Goal: Use online tool/utility

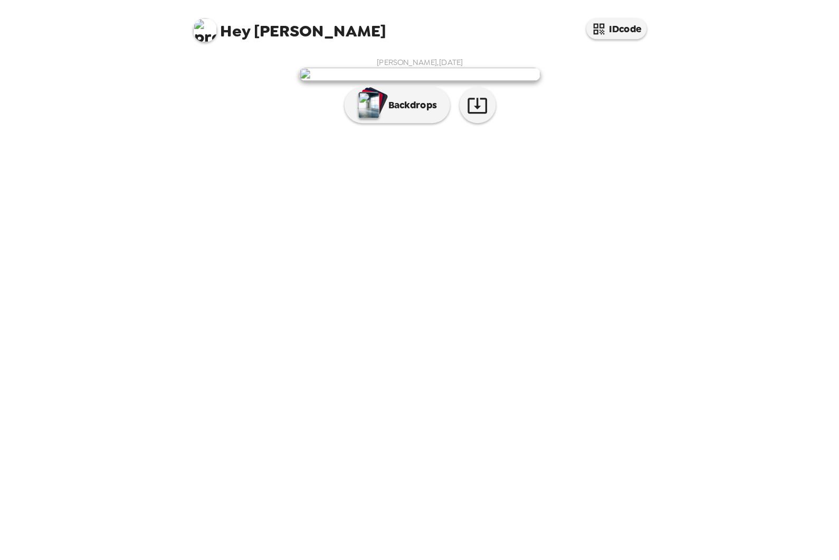
click at [387, 98] on p "Backdrops" at bounding box center [411, 92] width 48 height 13
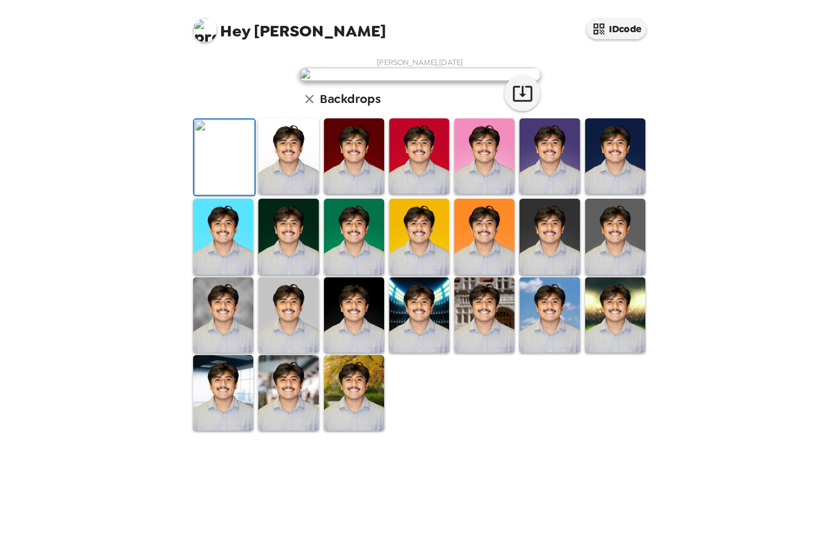
scroll to position [45, 0]
click at [278, 240] on img at bounding box center [304, 207] width 53 height 66
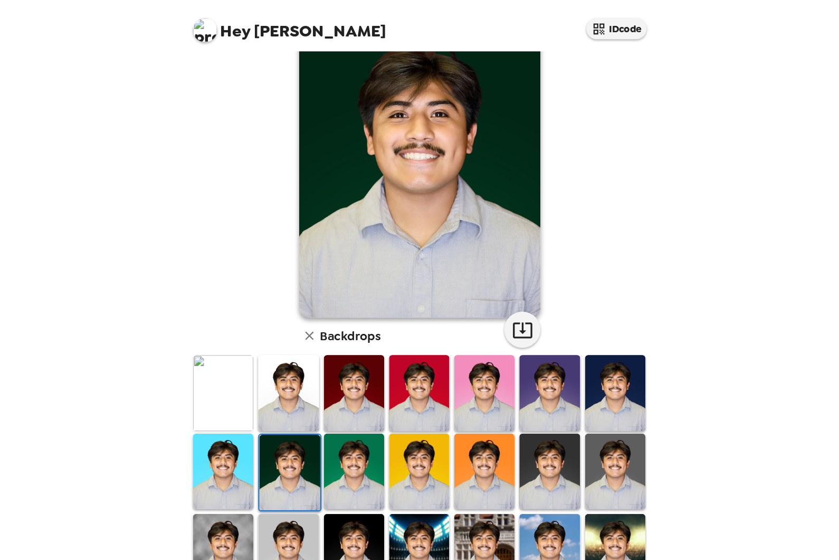
click at [279, 419] on img at bounding box center [305, 413] width 53 height 66
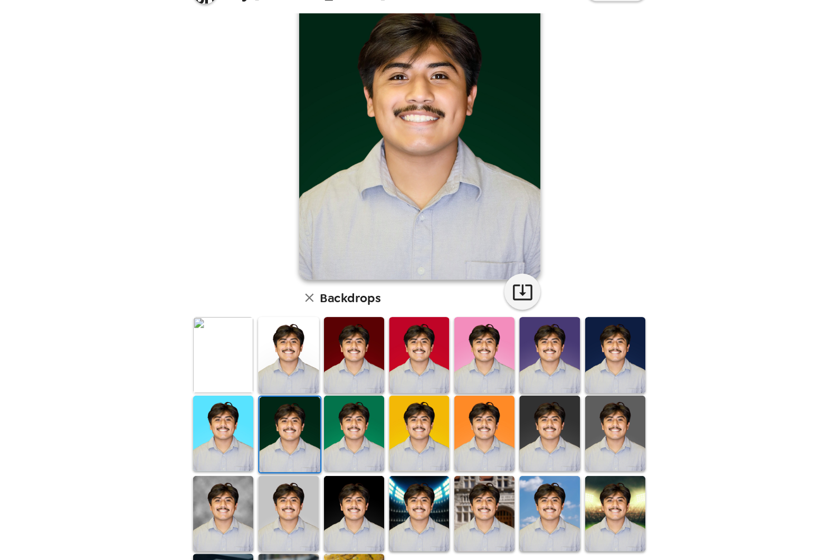
click at [564, 449] on img at bounding box center [590, 482] width 53 height 66
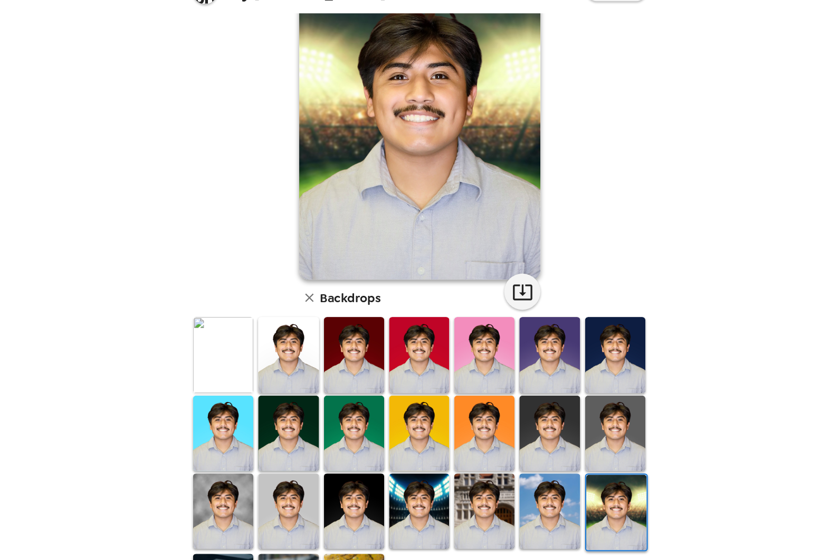
click at [564, 379] on img at bounding box center [590, 412] width 53 height 66
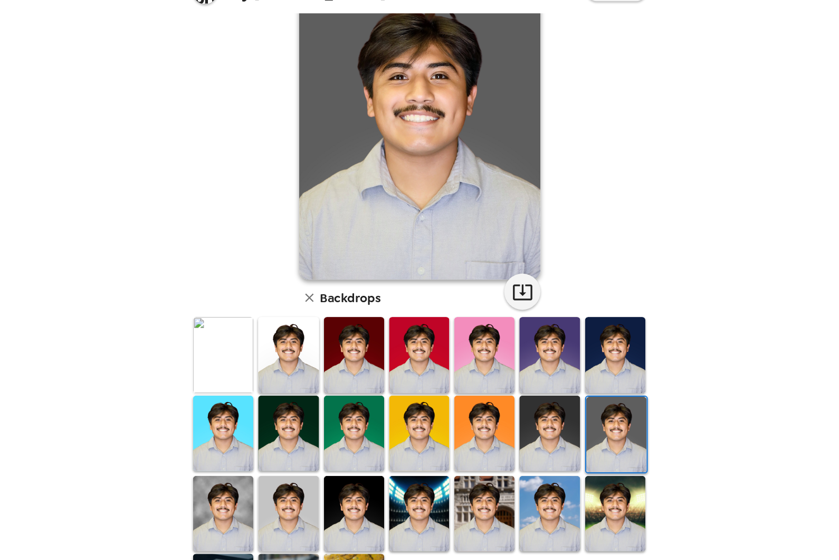
scroll to position [43, 0]
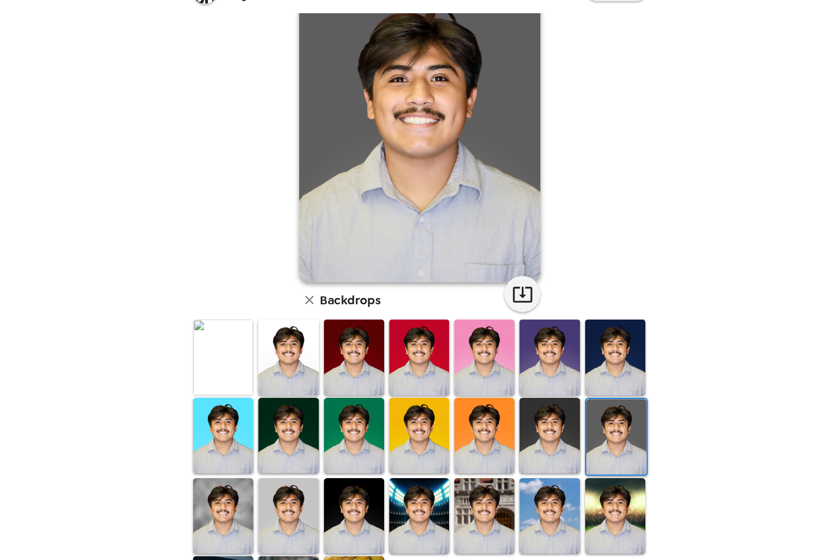
click at [565, 382] on img at bounding box center [591, 415] width 53 height 66
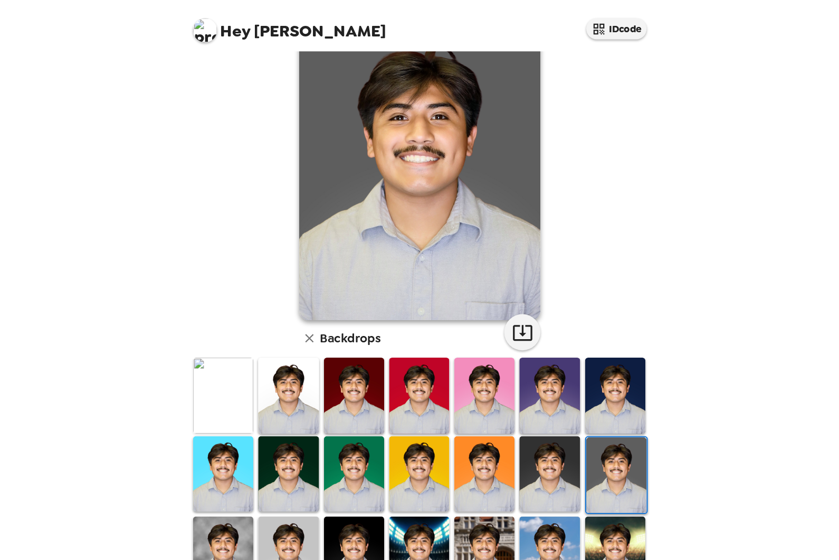
scroll to position [0, 0]
click at [427, 220] on img at bounding box center [419, 148] width 211 height 264
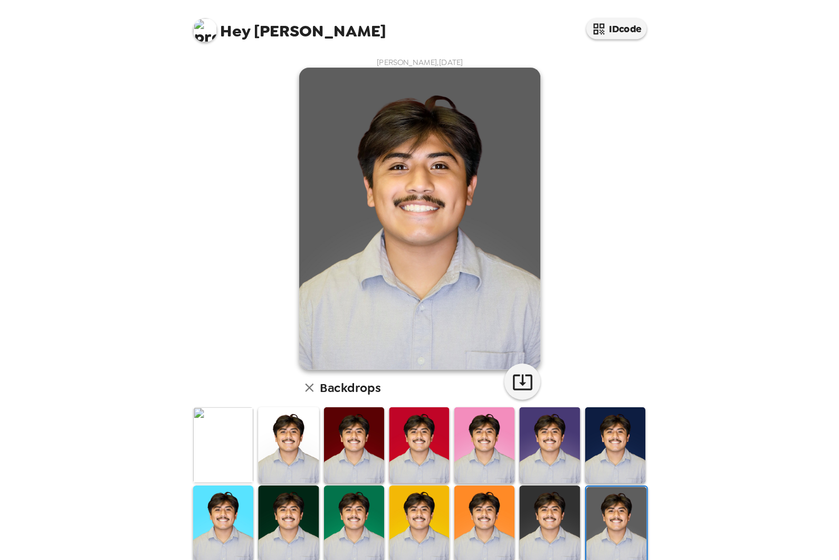
click at [500, 340] on icon "button" at bounding box center [509, 334] width 18 height 18
